Goal: Task Accomplishment & Management: Use online tool/utility

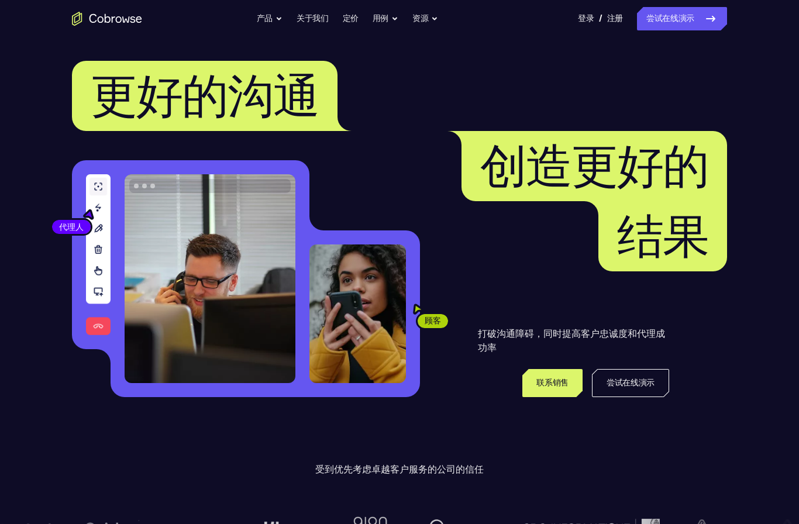
click at [649, 376] on link "尝试在线演示" at bounding box center [630, 383] width 77 height 28
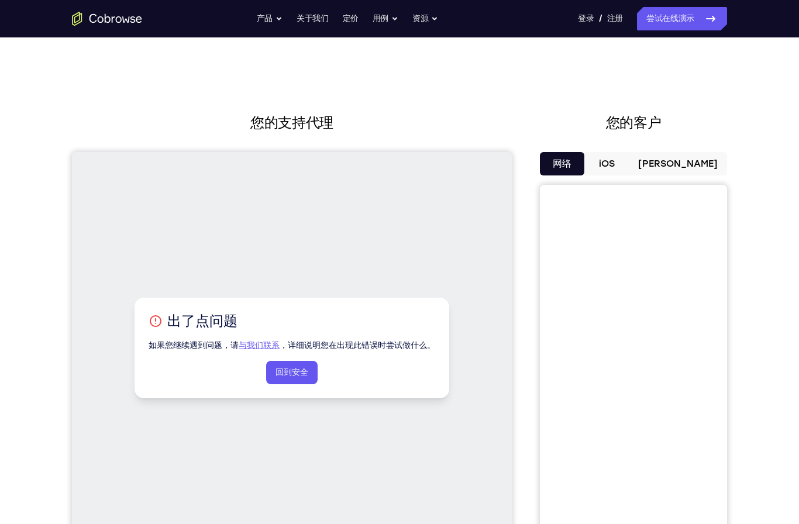
click at [306, 369] on link "回到安全" at bounding box center [291, 372] width 51 height 23
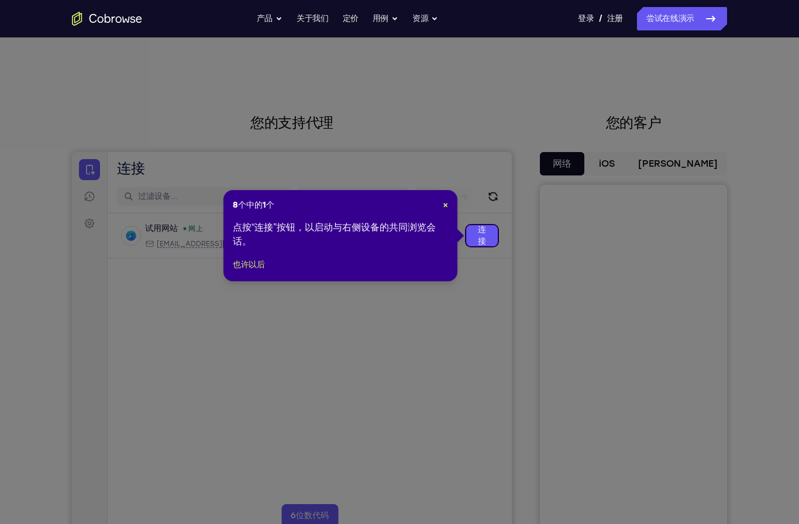
click at [441, 212] on div "8个中的1个 × 点按“连接”按钮，以启动与右侧设备的共同浏览会话。 也许以后" at bounding box center [340, 235] width 234 height 91
click at [479, 236] on link "连接" at bounding box center [482, 235] width 32 height 21
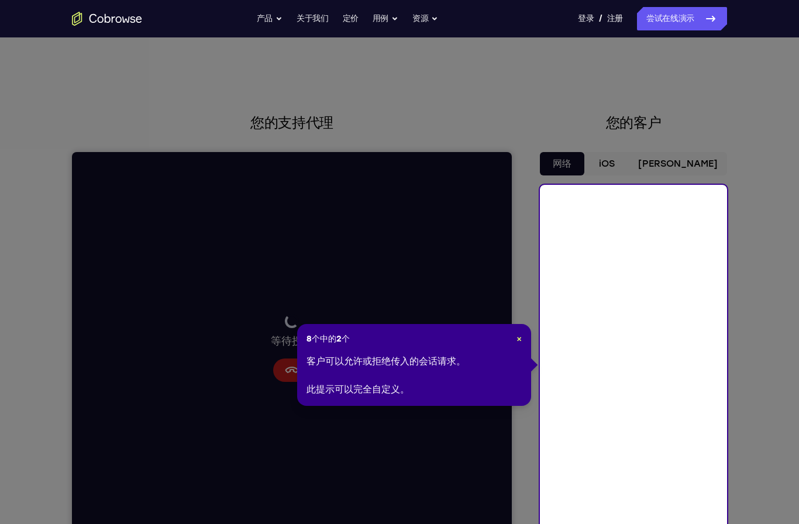
click at [734, 369] on icon at bounding box center [399, 272] width 799 height 544
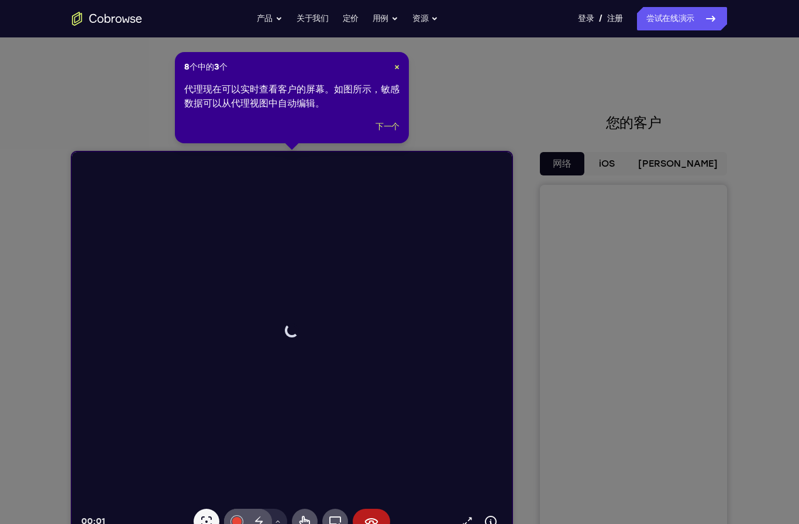
click at [387, 77] on div "8个中的3个 × 代理现在可以实时查看客户的屏幕。如图所示，敏感数据可以从代理视图中自动编辑。 下一个" at bounding box center [292, 97] width 234 height 91
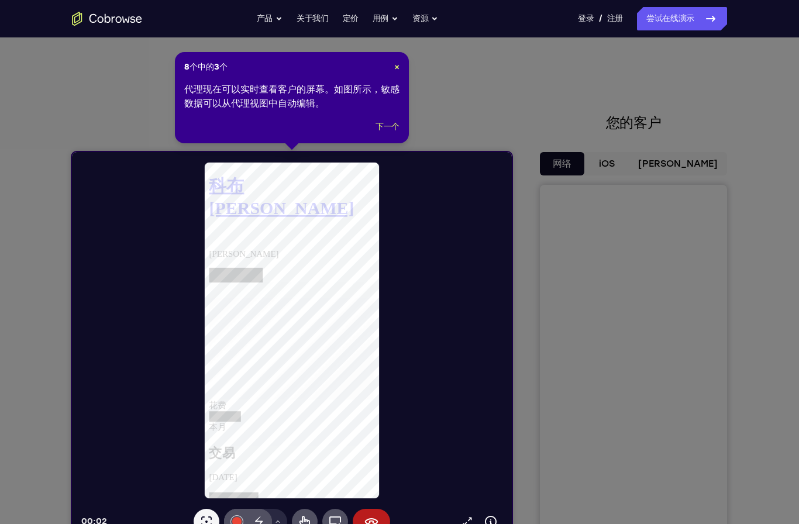
click at [394, 64] on span "×" at bounding box center [396, 67] width 5 height 10
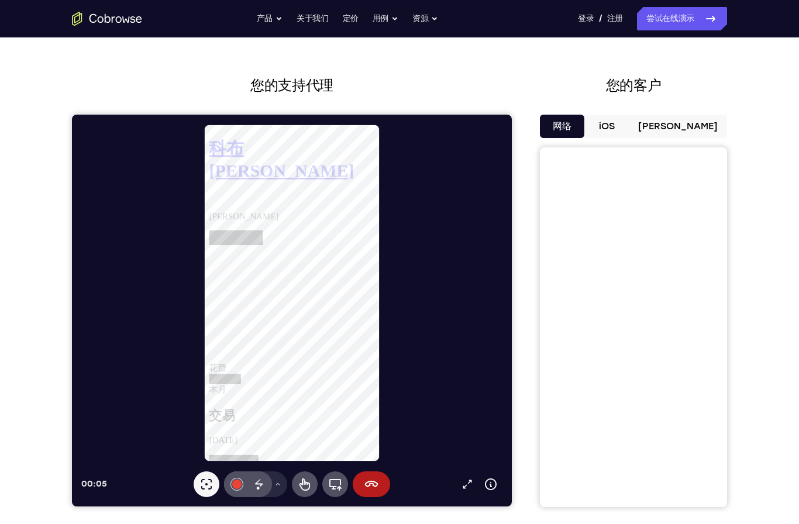
scroll to position [5, 0]
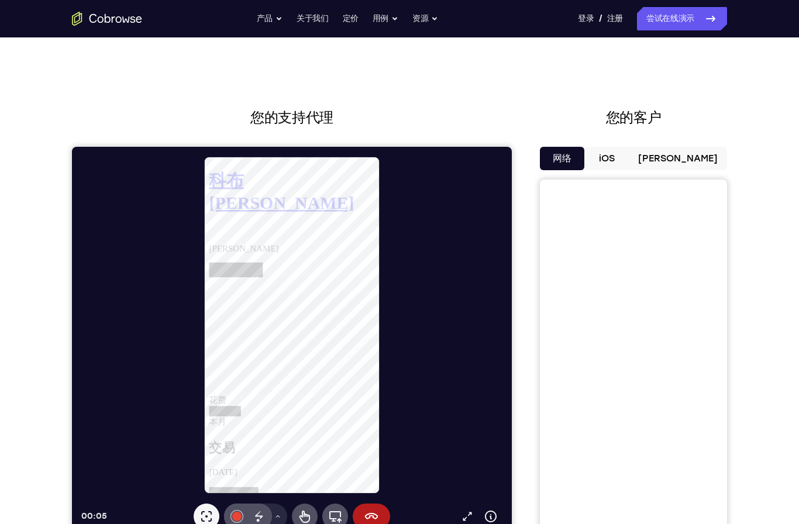
click at [614, 166] on button "iOS" at bounding box center [606, 158] width 44 height 23
click at [274, 519] on button "绘图工具菜单" at bounding box center [277, 516] width 19 height 26
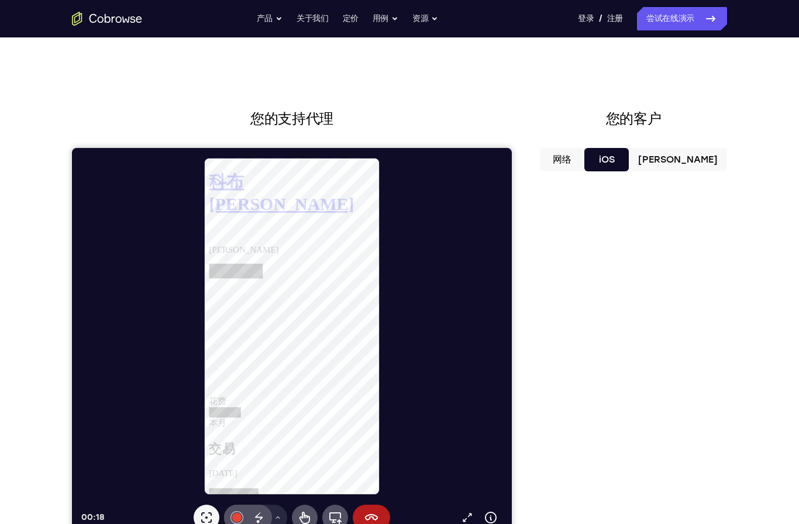
scroll to position [9, 0]
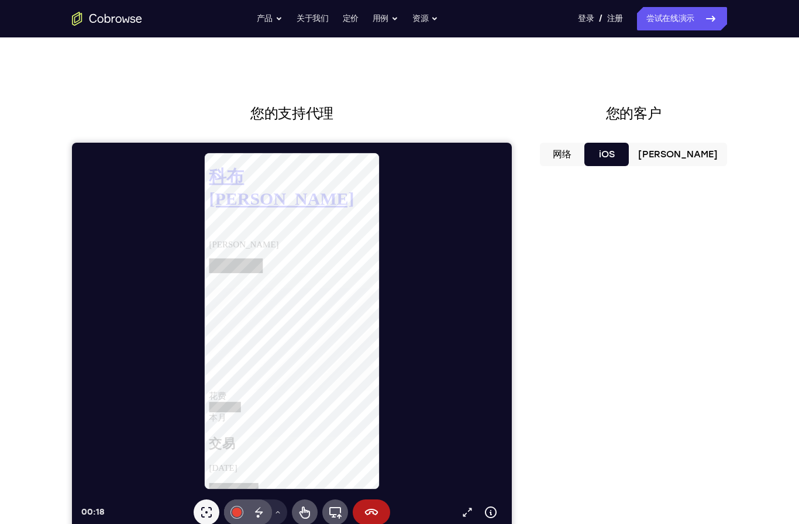
click at [331, 515] on icon at bounding box center [335, 513] width 12 height 12
click at [333, 501] on button "完整的设备" at bounding box center [335, 512] width 26 height 26
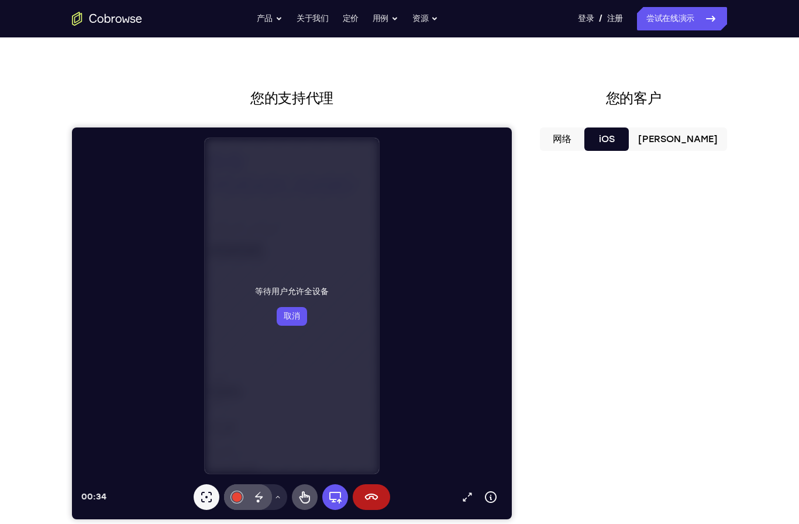
scroll to position [32, 0]
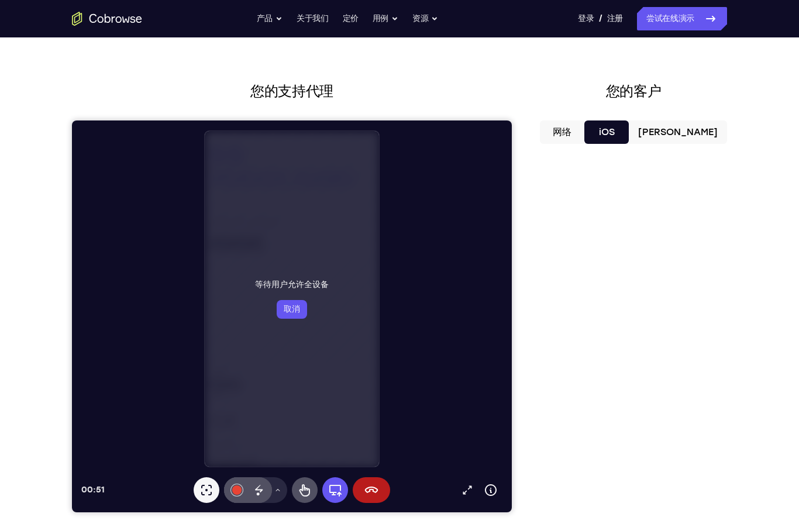
click at [699, 129] on button "[PERSON_NAME]" at bounding box center [677, 131] width 98 height 23
click at [378, 493] on button "结束会议" at bounding box center [371, 490] width 37 height 26
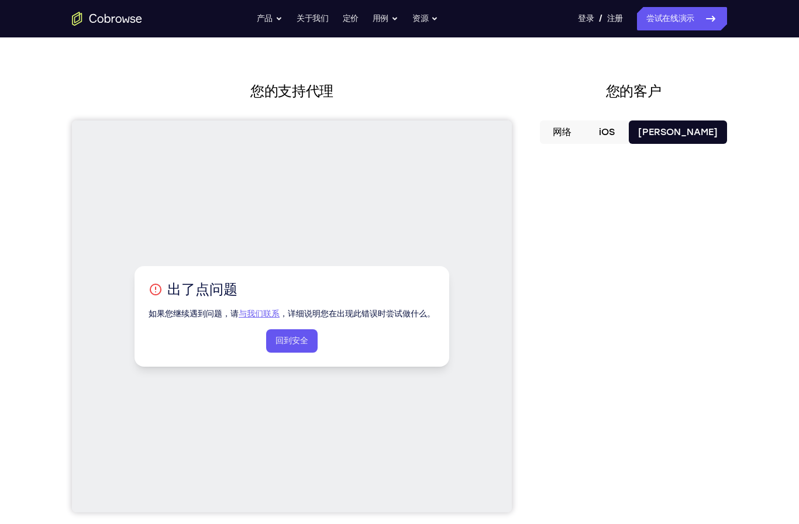
click at [308, 346] on link "回到安全" at bounding box center [291, 340] width 51 height 23
click at [304, 348] on link "回到安全" at bounding box center [291, 340] width 51 height 23
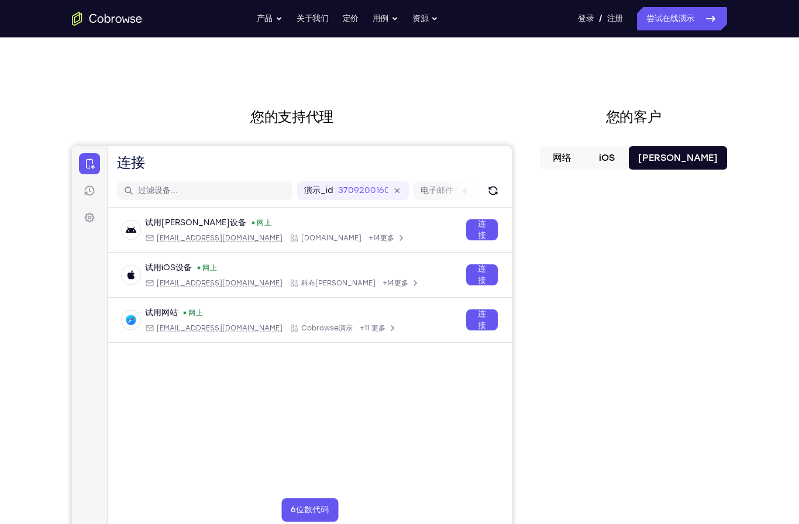
scroll to position [0, 0]
